Goal: Task Accomplishment & Management: Manage account settings

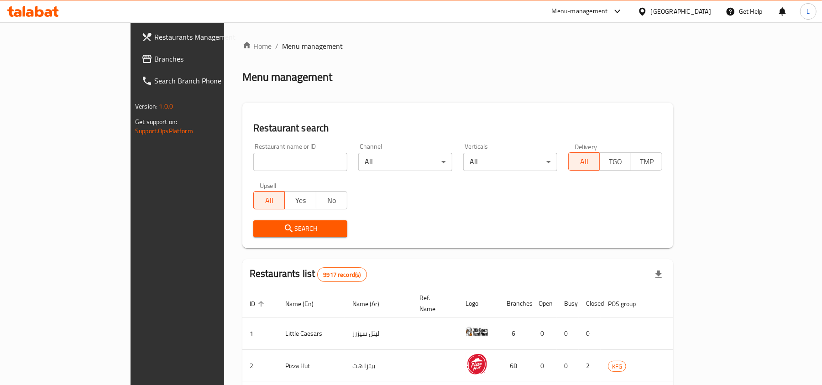
click at [154, 60] on span "Branches" at bounding box center [207, 58] width 106 height 11
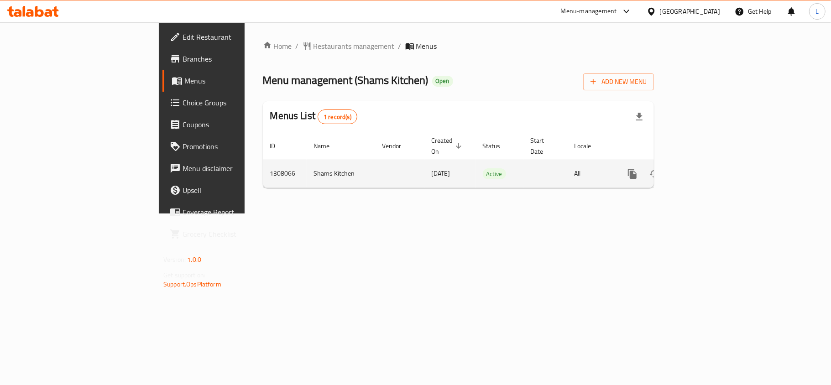
click at [702, 170] on icon "enhanced table" at bounding box center [698, 174] width 8 height 8
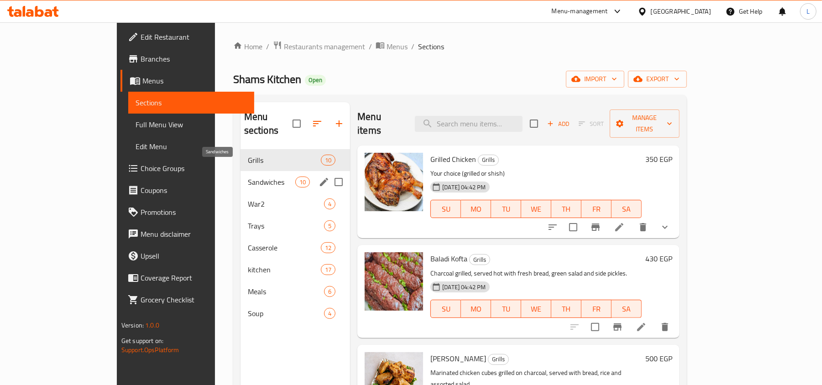
click at [248, 177] on span "Sandwiches" at bounding box center [271, 182] width 47 height 11
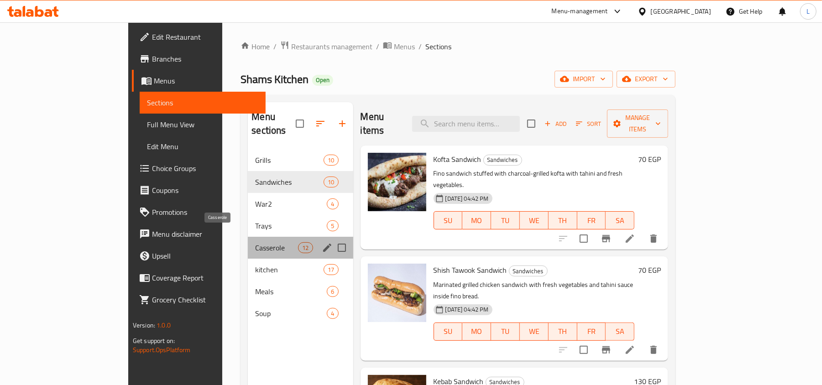
click at [255, 242] on span "Casserole" at bounding box center [276, 247] width 43 height 11
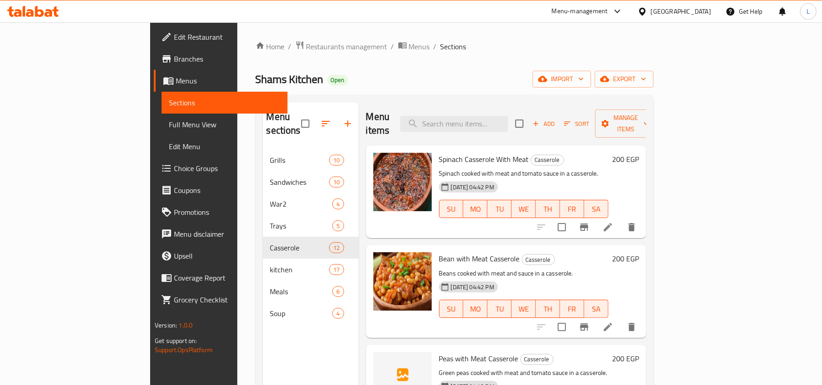
drag, startPoint x: 59, startPoint y: 129, endPoint x: 162, endPoint y: 1, distance: 164.5
click at [169, 129] on span "Full Menu View" at bounding box center [224, 124] width 111 height 11
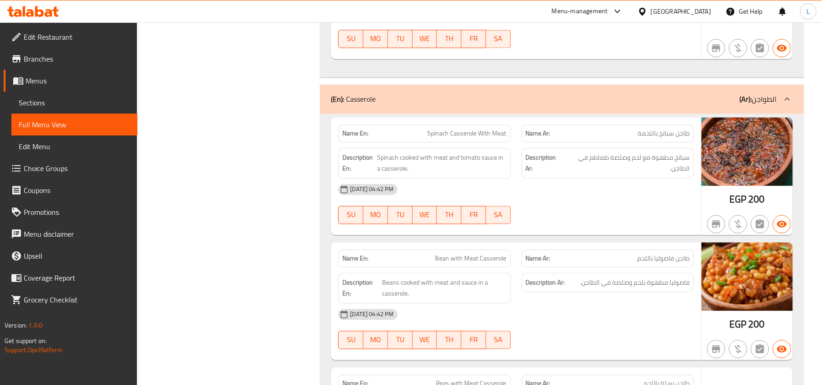
scroll to position [4076, 0]
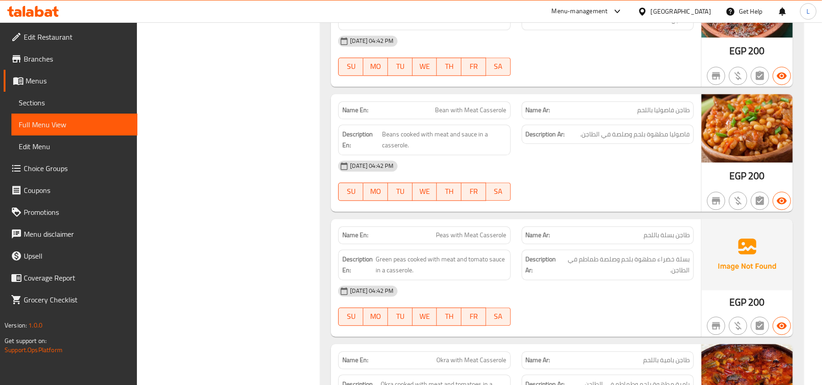
click at [53, 39] on span "Edit Restaurant" at bounding box center [77, 36] width 106 height 11
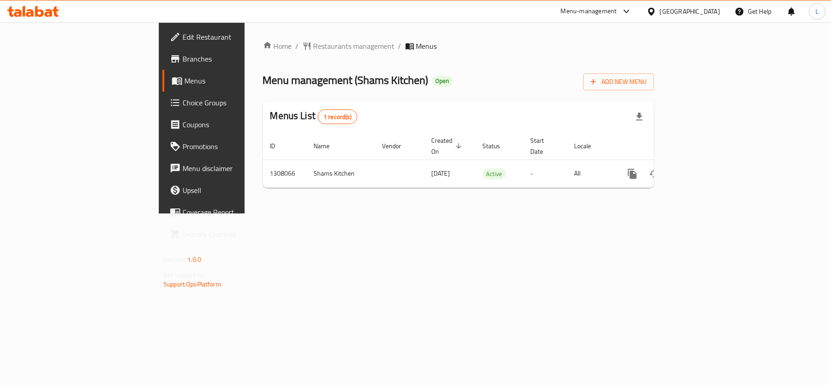
click at [183, 39] on span "Edit Restaurant" at bounding box center [237, 36] width 108 height 11
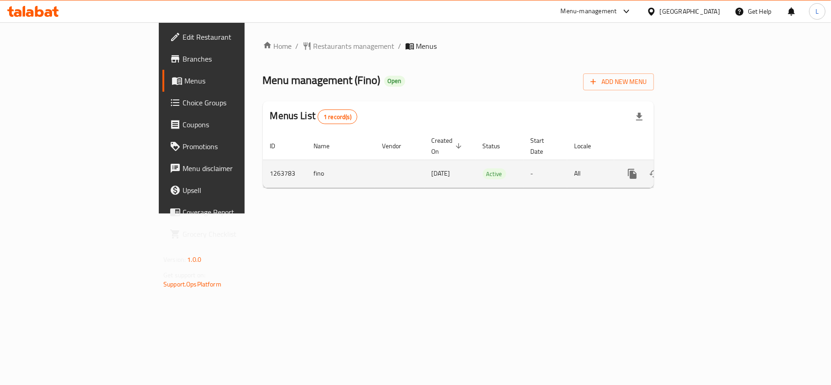
click at [702, 170] on icon "enhanced table" at bounding box center [698, 174] width 8 height 8
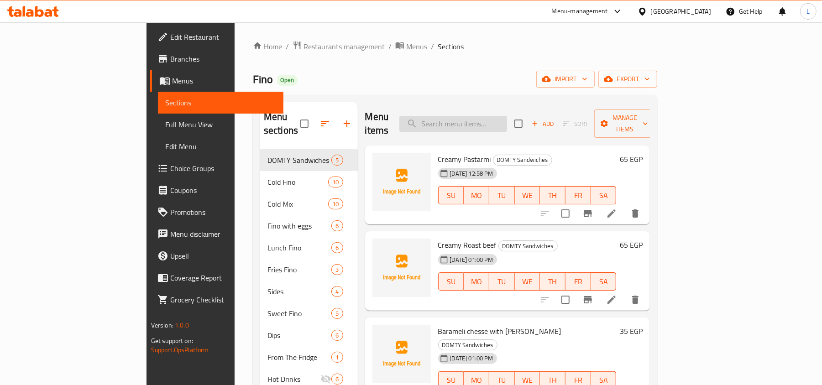
click at [475, 121] on input "search" at bounding box center [453, 124] width 108 height 16
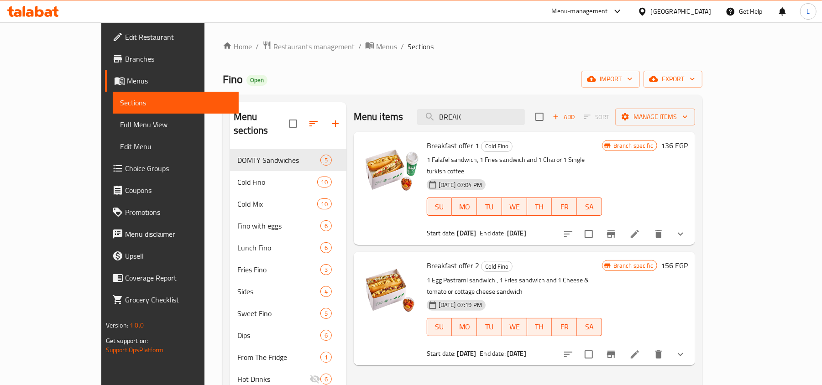
type input "BREAK"
click at [273, 49] on span "Restaurants management" at bounding box center [313, 46] width 81 height 11
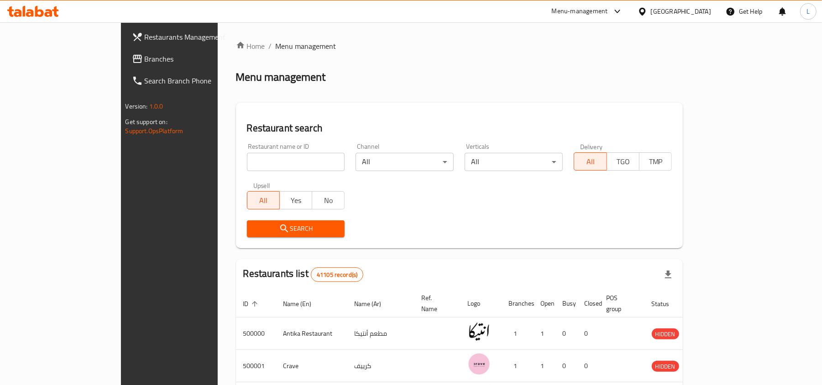
click at [698, 15] on div "Egypt" at bounding box center [681, 11] width 60 height 10
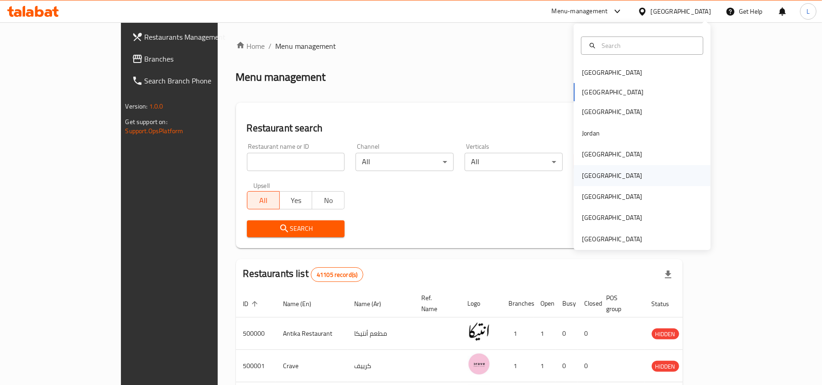
click at [582, 175] on div "Oman" at bounding box center [612, 176] width 60 height 10
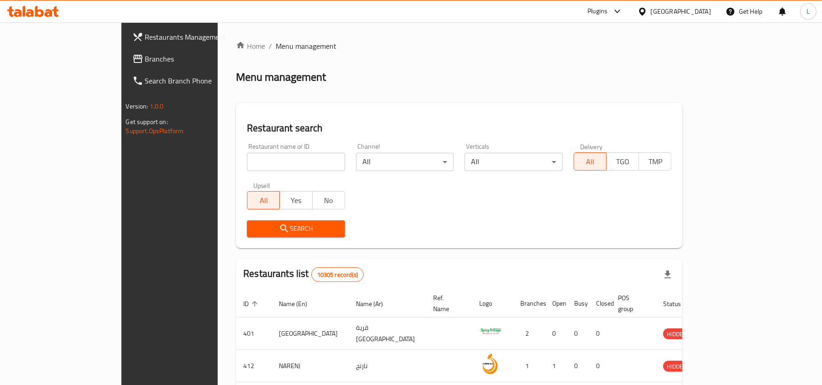
click at [145, 58] on span "Branches" at bounding box center [198, 58] width 106 height 11
